Goal: Task Accomplishment & Management: Manage account settings

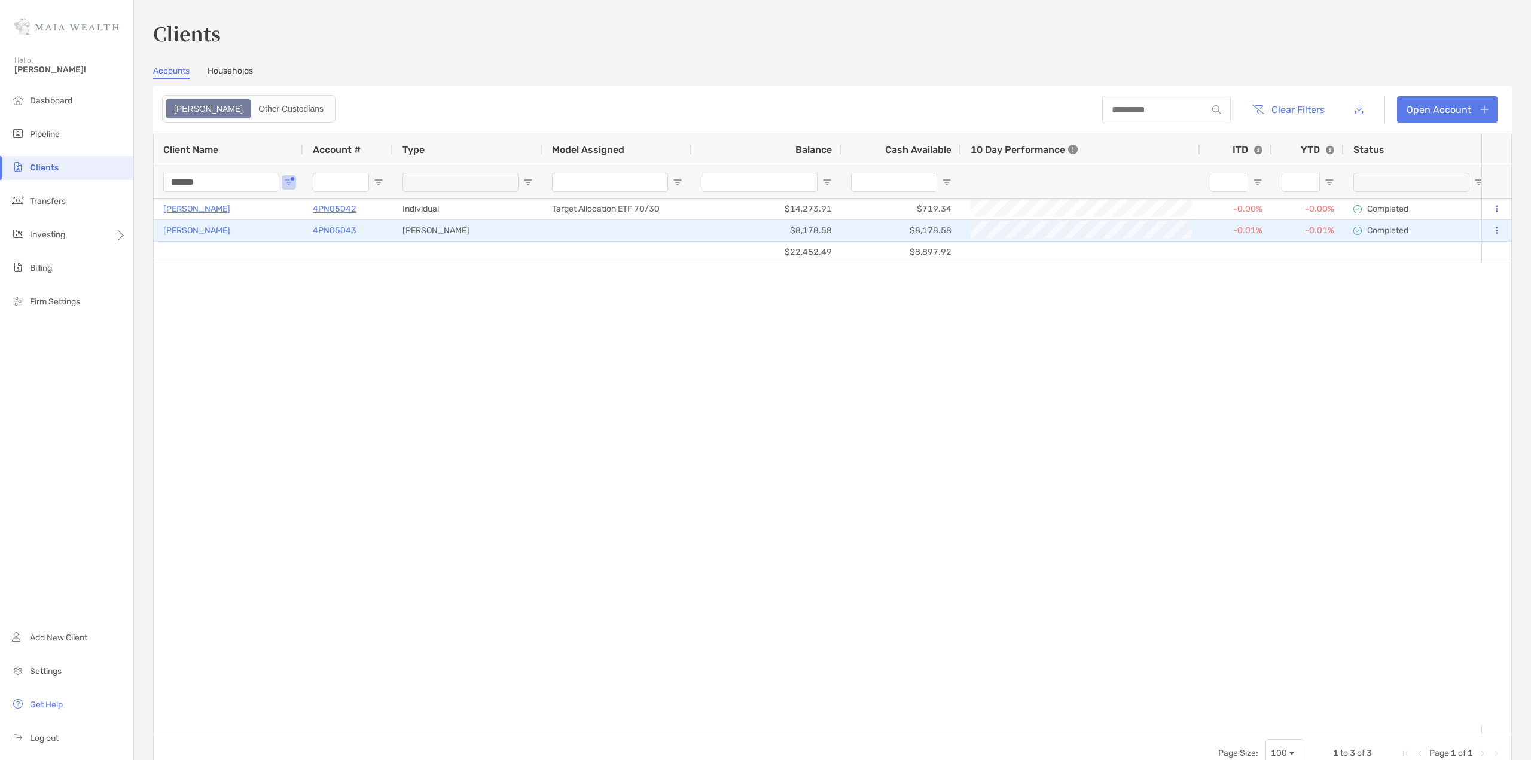
click at [537, 227] on div "[PERSON_NAME]" at bounding box center [468, 230] width 150 height 21
click at [578, 231] on div at bounding box center [618, 230] width 150 height 21
drag, startPoint x: 578, startPoint y: 231, endPoint x: 545, endPoint y: 231, distance: 33.5
click at [545, 231] on div at bounding box center [618, 230] width 150 height 21
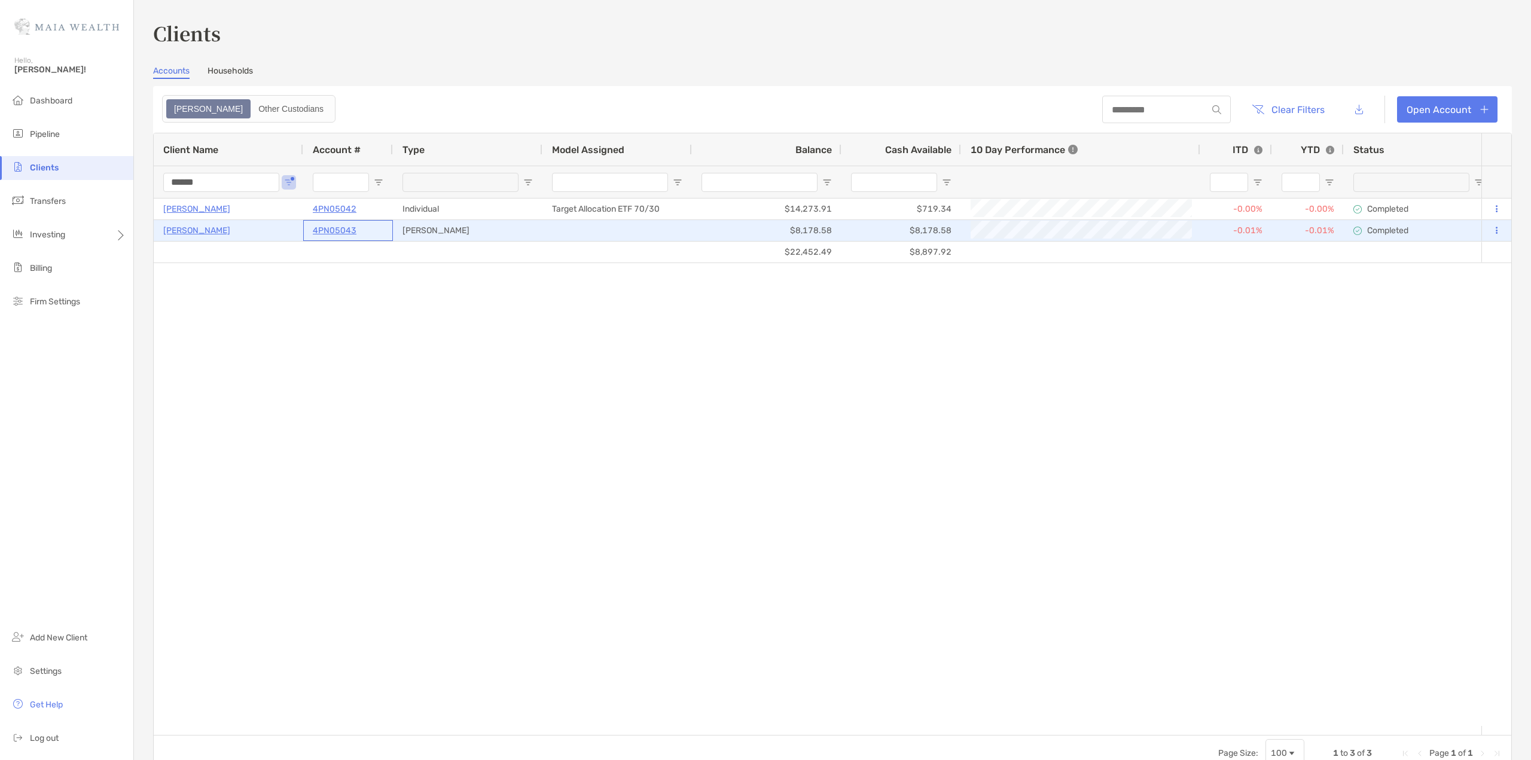
click at [326, 230] on p "4PN05043" at bounding box center [335, 230] width 44 height 15
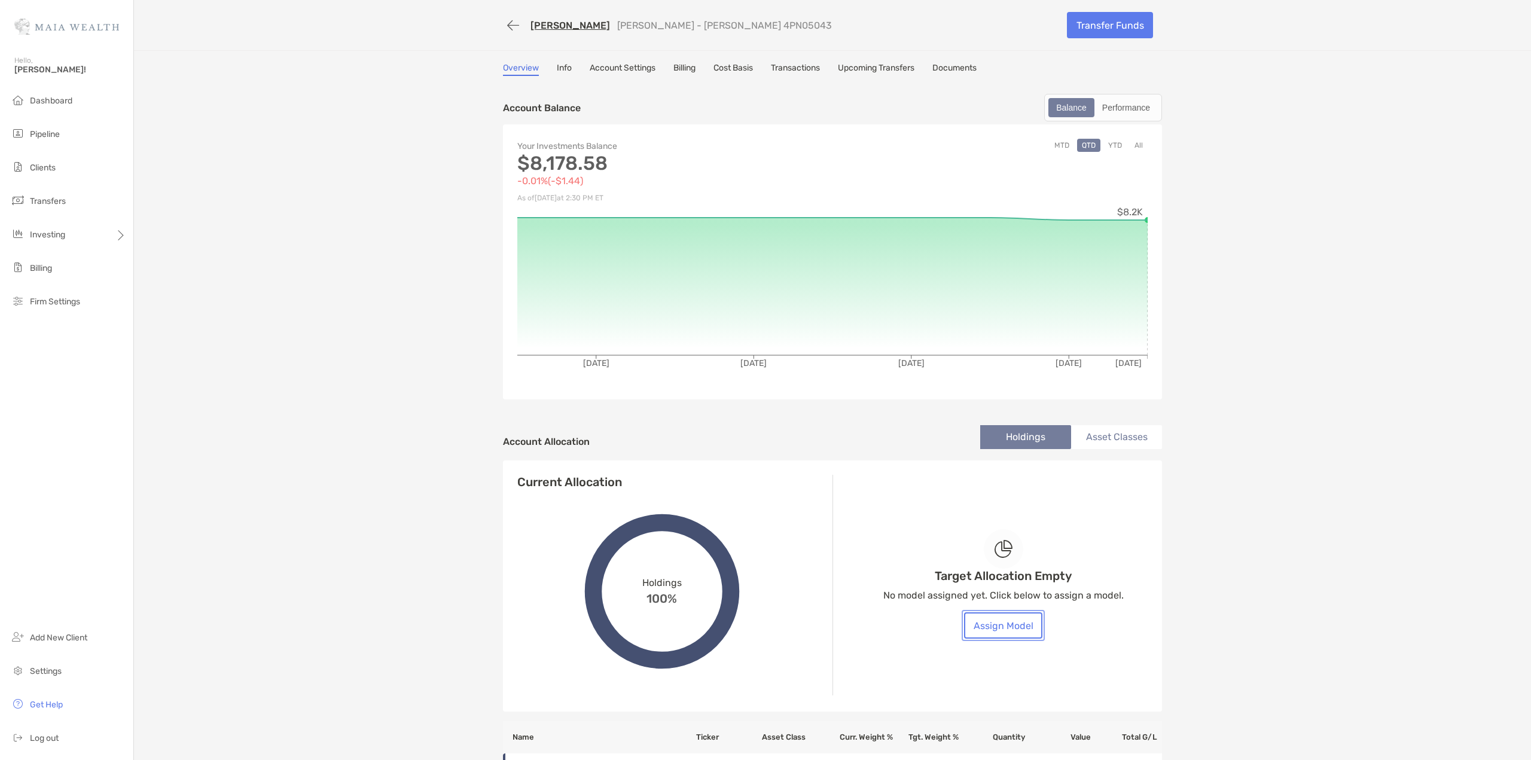
click at [1005, 636] on button "Assign Model" at bounding box center [1003, 626] width 78 height 26
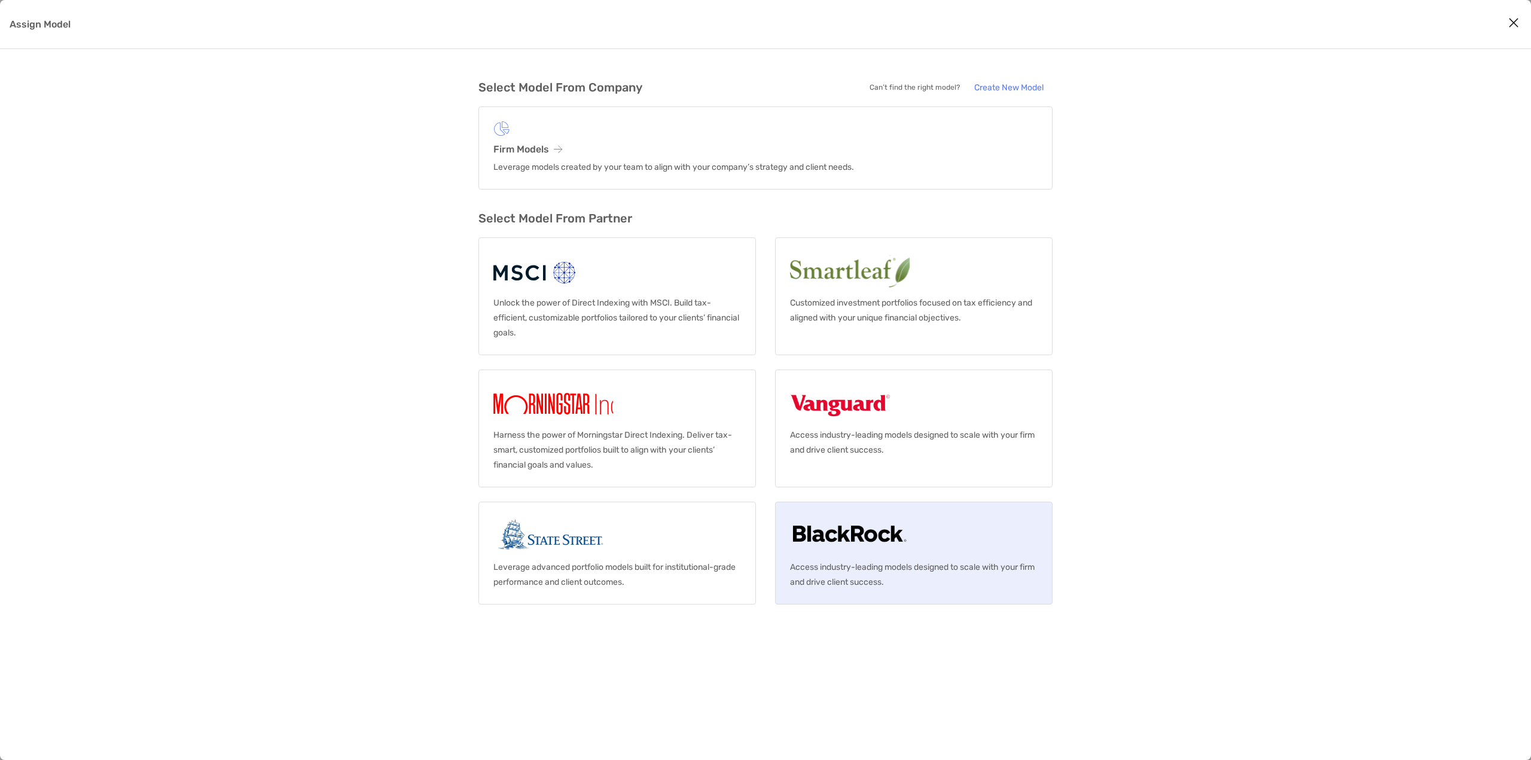
click at [857, 549] on img "Assign Model" at bounding box center [849, 536] width 119 height 38
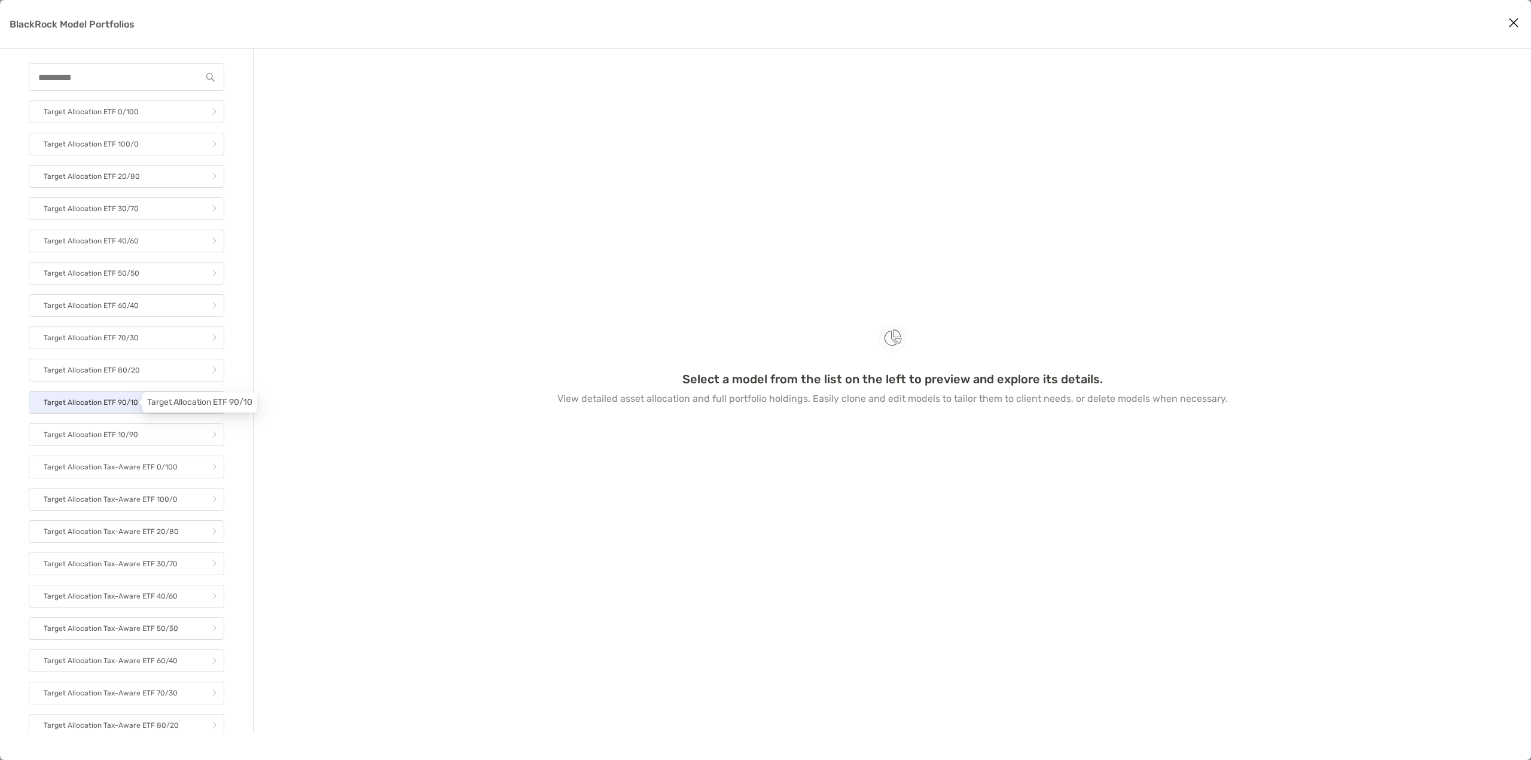
click at [133, 403] on p "Target Allocation ETF 90/10" at bounding box center [91, 402] width 95 height 15
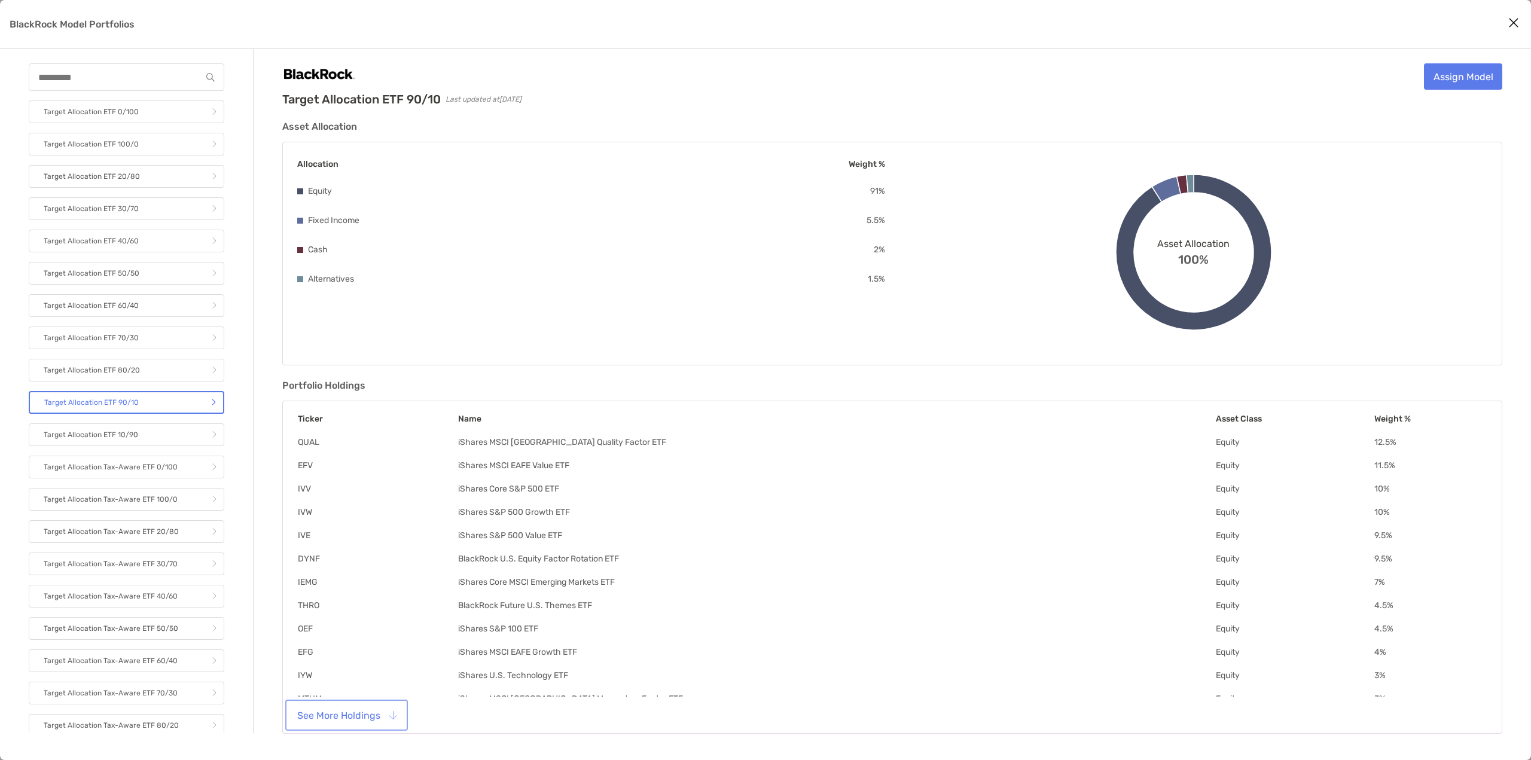
click at [377, 721] on button "See More Holdings" at bounding box center [347, 715] width 118 height 26
click at [1458, 84] on link "Assign Model" at bounding box center [1463, 76] width 78 height 26
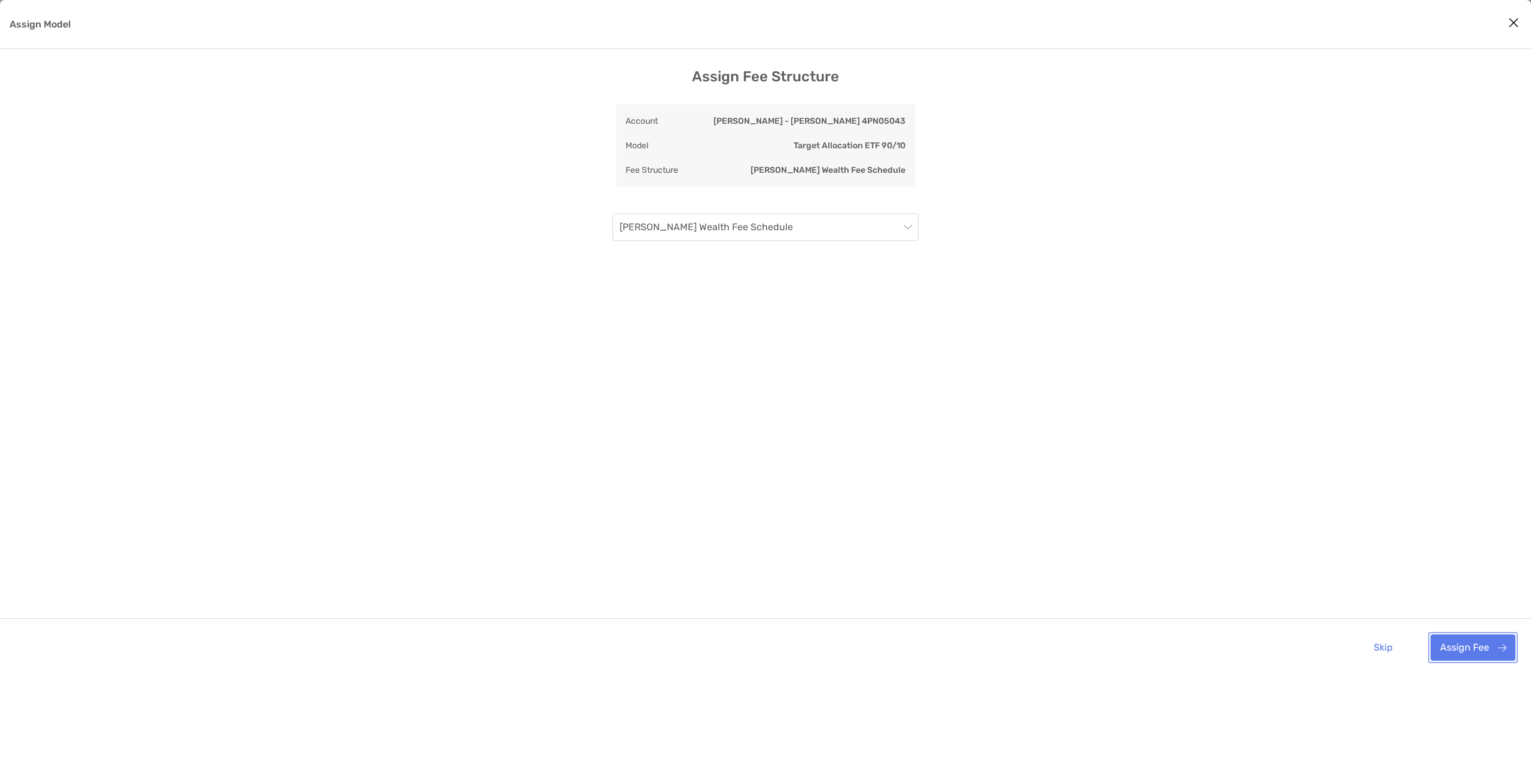
click at [1480, 648] on button "Assign Fee" at bounding box center [1473, 648] width 85 height 26
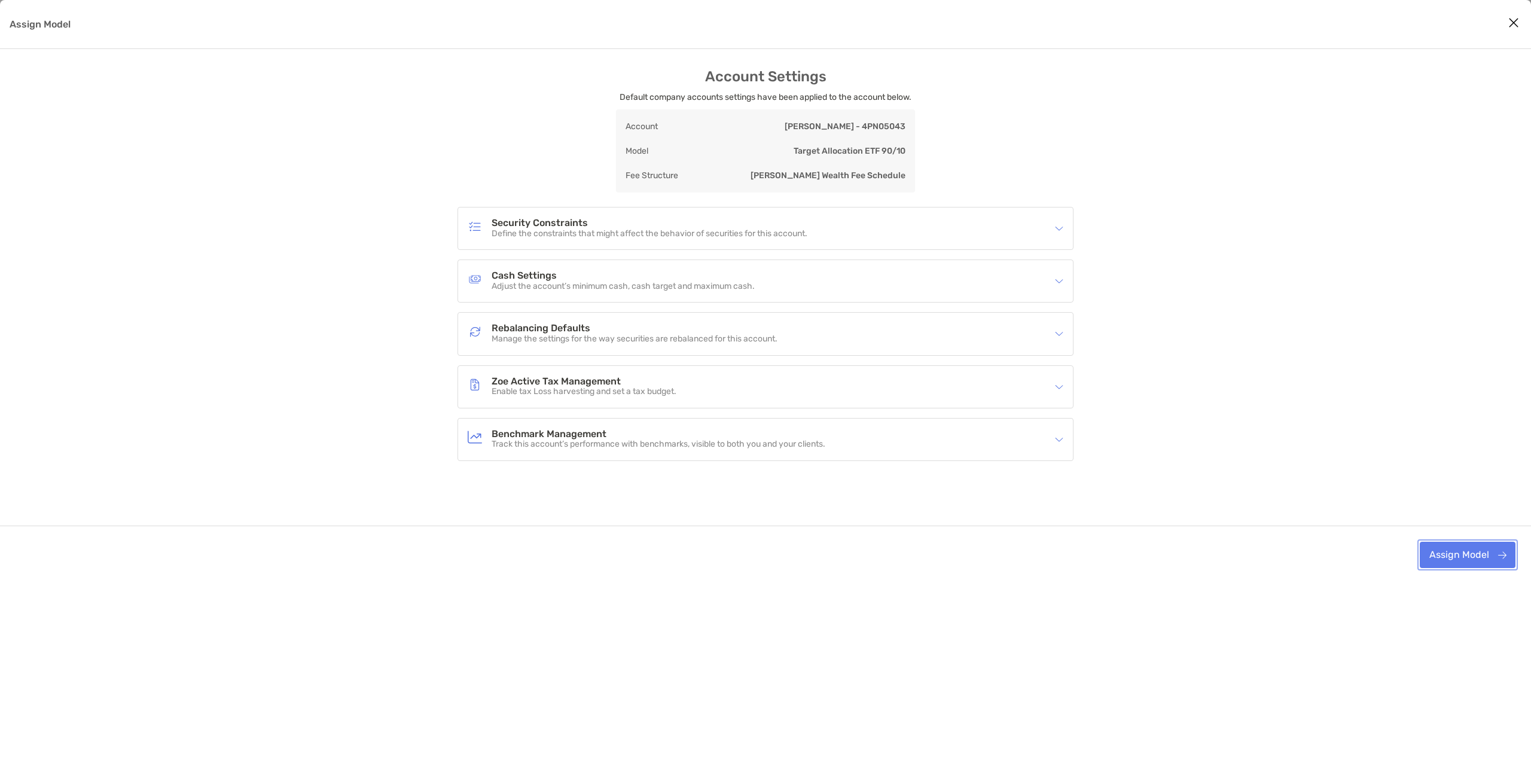
click at [1464, 553] on button "Assign Model" at bounding box center [1468, 555] width 96 height 26
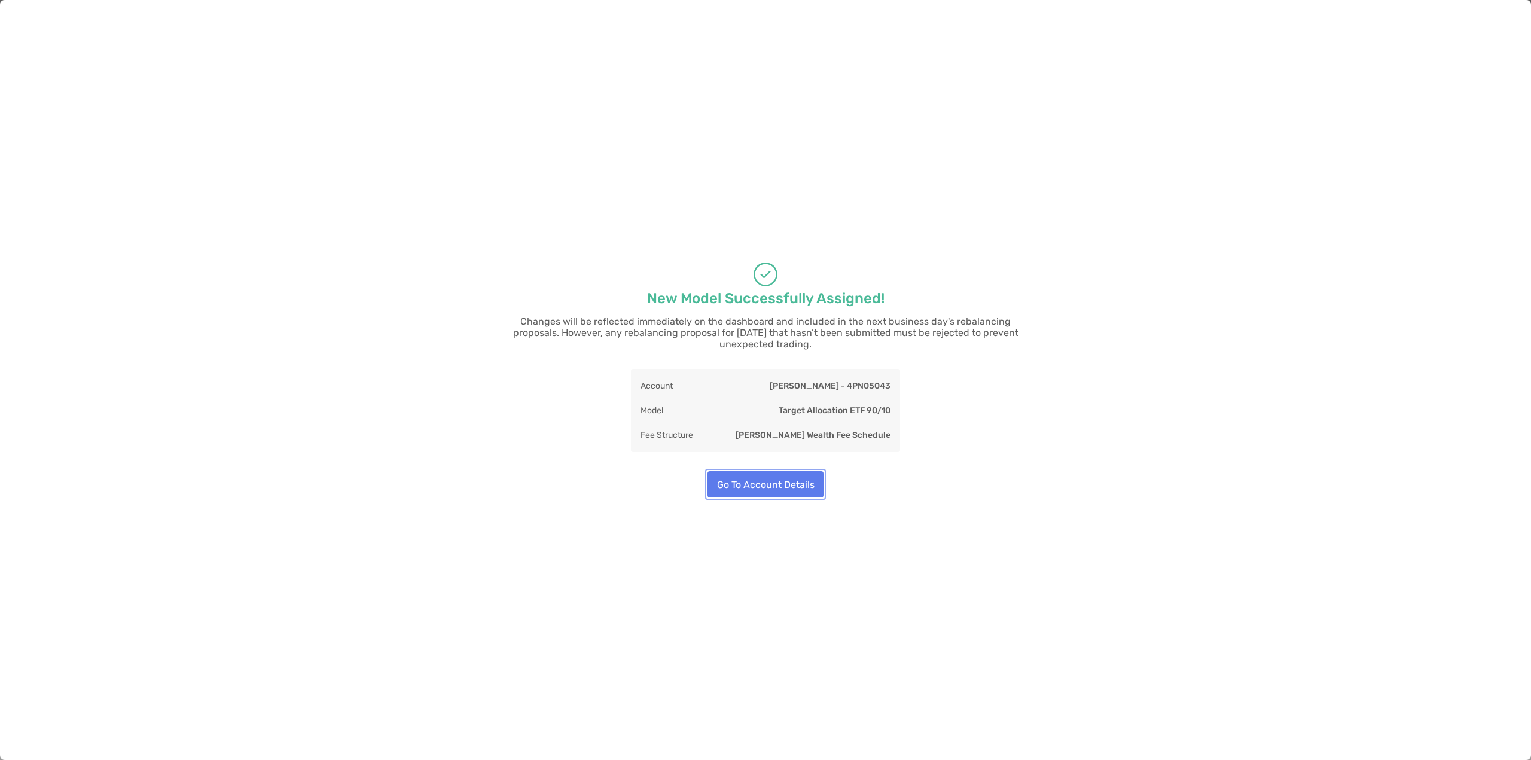
click at [764, 474] on button "Go To Account Details" at bounding box center [766, 484] width 116 height 26
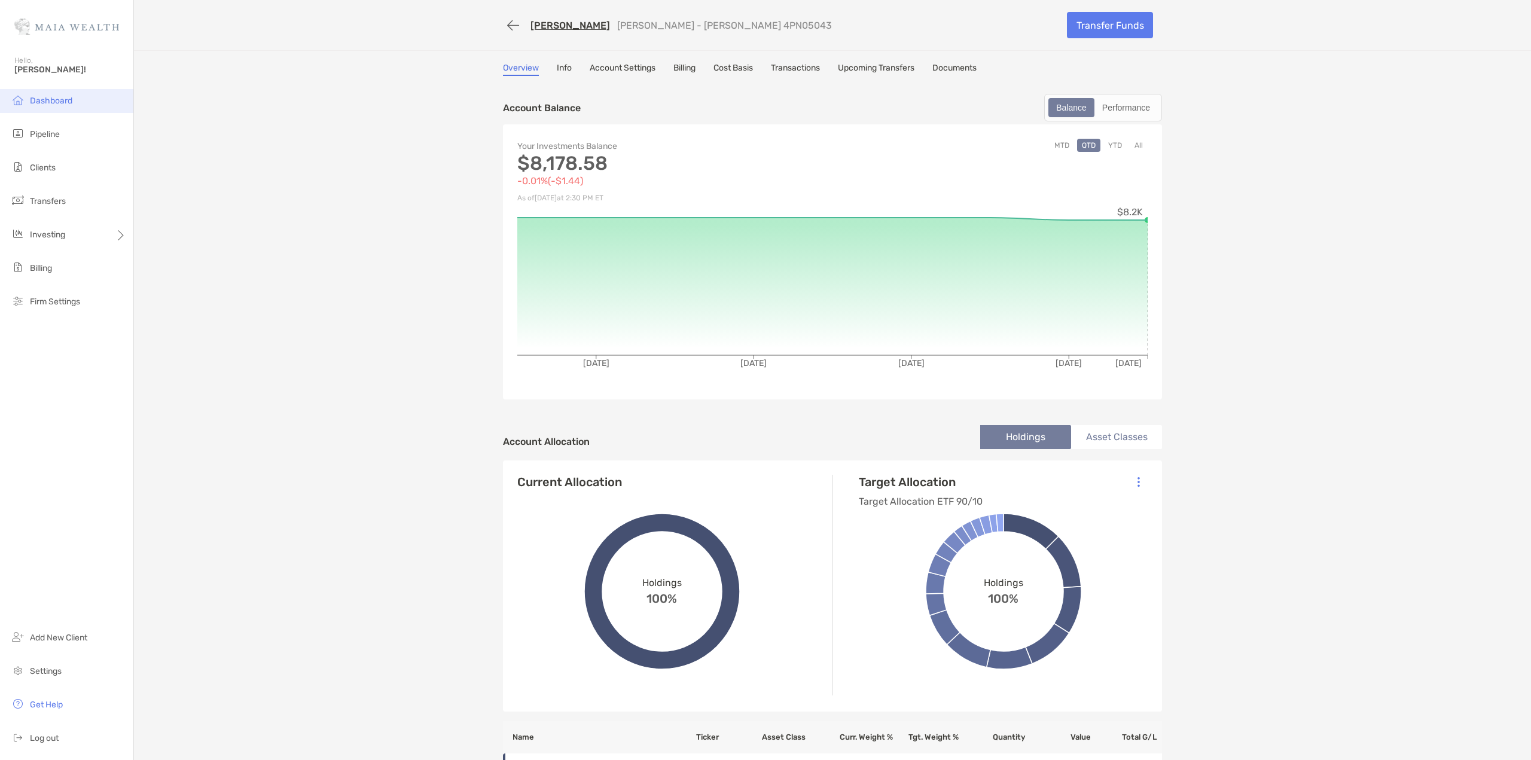
click at [56, 101] on span "Dashboard" at bounding box center [51, 101] width 42 height 10
